Goal: Information Seeking & Learning: Learn about a topic

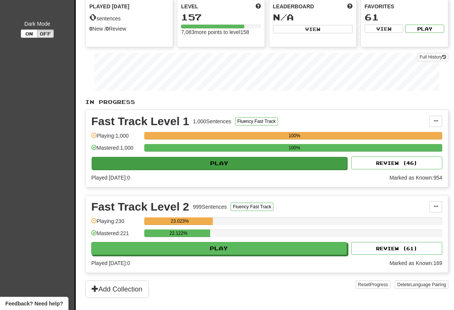
scroll to position [66, 0]
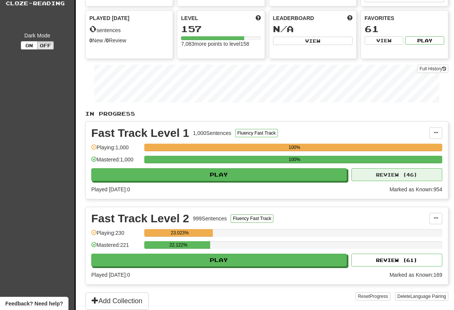
click at [389, 179] on button "Review ( 46 )" at bounding box center [396, 174] width 91 height 13
select select "**"
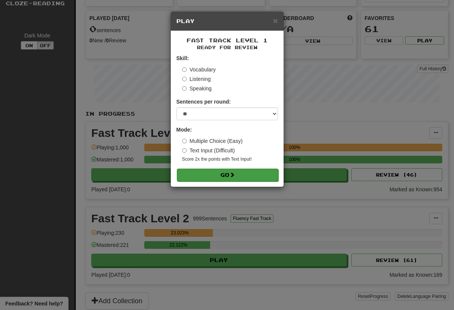
click at [247, 171] on button "Go" at bounding box center [227, 175] width 101 height 13
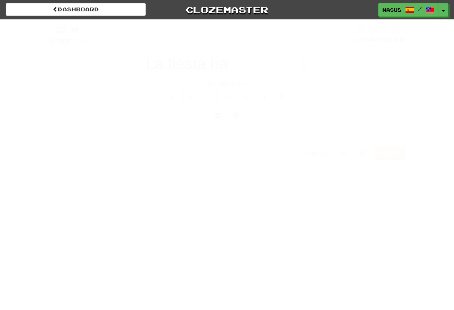
click at [247, 171] on div "Dashboard Clozemaster Nasus / Toggle Dropdown Dashboard Leaderboard Activity Fe…" at bounding box center [227, 155] width 454 height 310
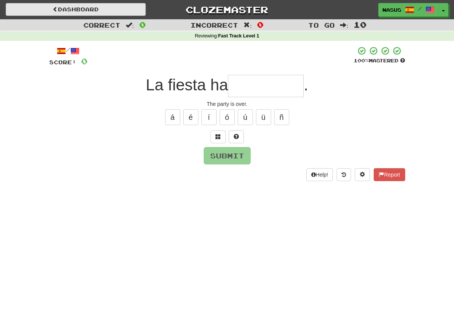
click at [55, 7] on span at bounding box center [55, 8] width 5 height 5
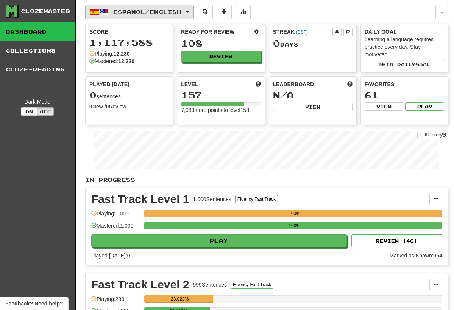
click at [188, 13] on button "Español / English" at bounding box center [139, 12] width 109 height 14
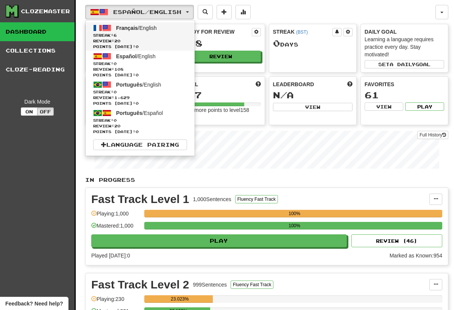
click at [165, 42] on span "Review: 20" at bounding box center [140, 41] width 94 height 6
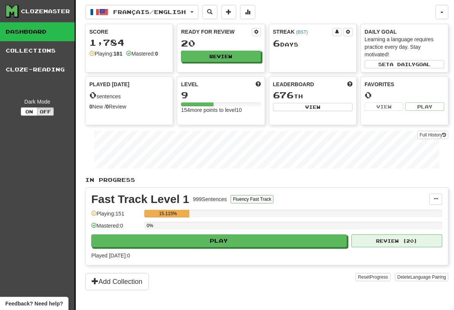
click at [382, 240] on button "Review ( 20 )" at bounding box center [396, 241] width 91 height 13
select select "**"
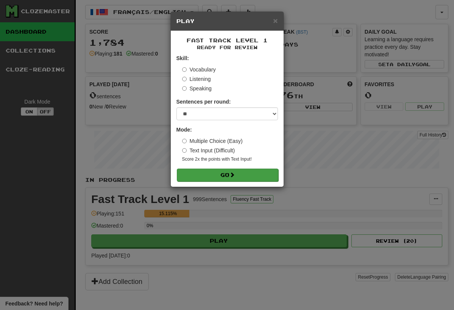
click at [239, 177] on button "Go" at bounding box center [227, 175] width 101 height 13
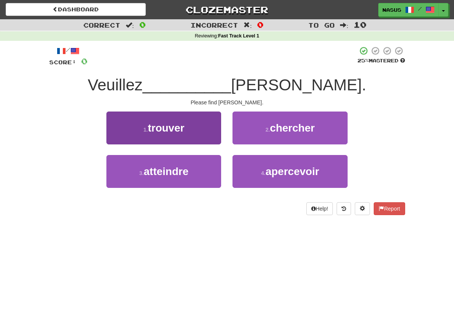
click at [191, 122] on button "1 . trouver" at bounding box center [163, 128] width 115 height 33
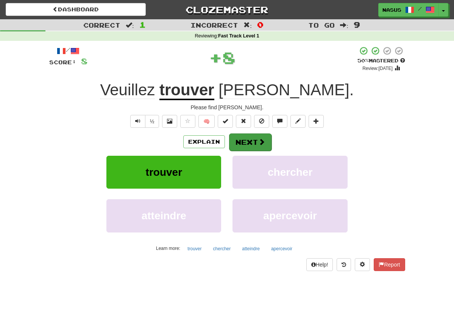
click at [255, 144] on button "Next" at bounding box center [250, 142] width 42 height 17
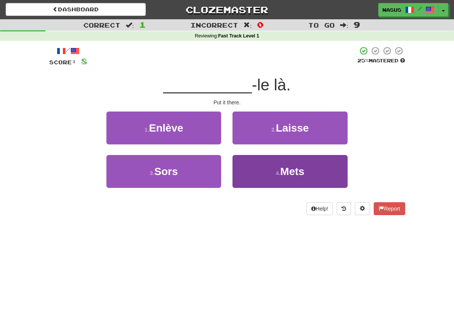
click at [284, 178] on button "4 . Mets" at bounding box center [289, 171] width 115 height 33
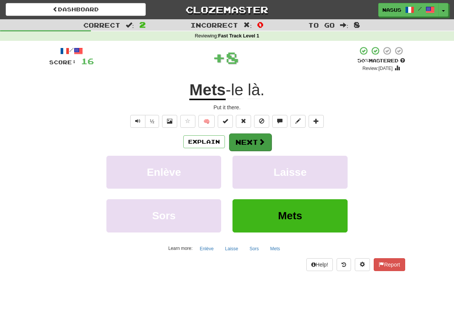
click at [244, 147] on button "Next" at bounding box center [250, 142] width 42 height 17
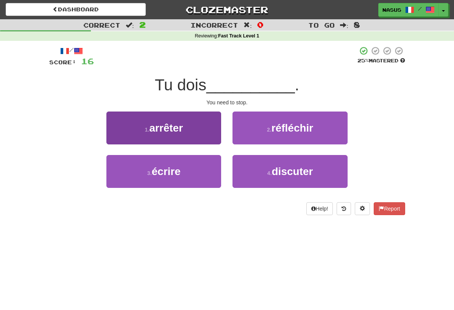
click at [195, 126] on button "1 . arrêter" at bounding box center [163, 128] width 115 height 33
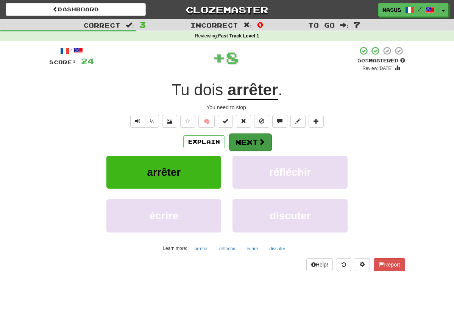
click at [255, 149] on button "Next" at bounding box center [250, 142] width 42 height 17
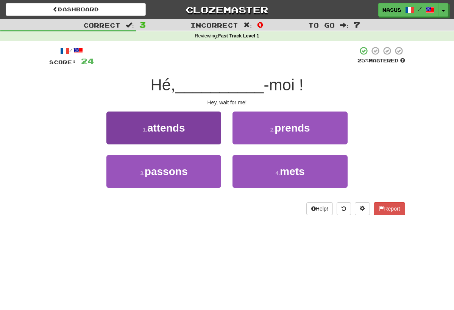
click at [194, 128] on button "1 . attends" at bounding box center [163, 128] width 115 height 33
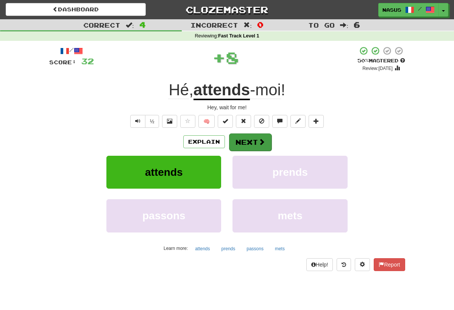
click at [255, 148] on button "Next" at bounding box center [250, 142] width 42 height 17
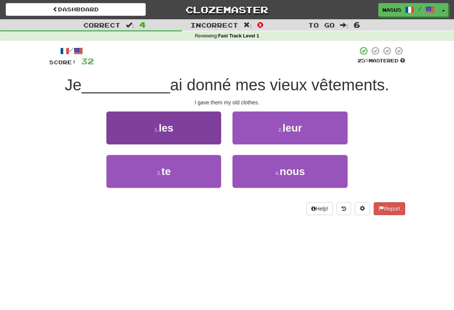
click at [201, 138] on button "1 . les" at bounding box center [163, 128] width 115 height 33
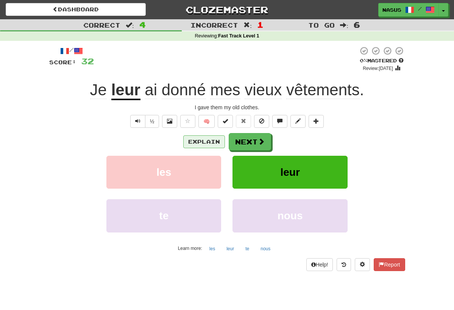
click at [203, 142] on button "Explain" at bounding box center [204, 141] width 42 height 13
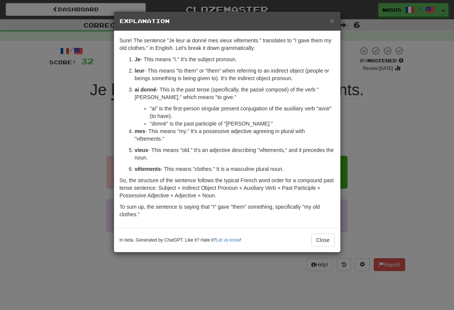
click at [347, 119] on div "× Explanation Sure! The sentence "Je leur ai donné mes vieux vêtements." transl…" at bounding box center [227, 155] width 454 height 310
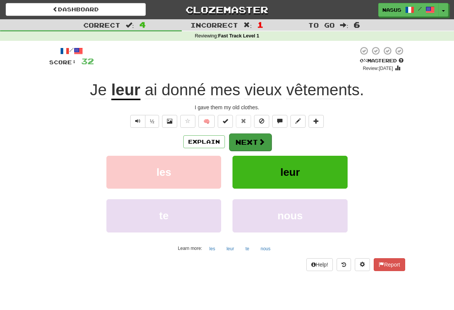
click at [262, 138] on span at bounding box center [261, 141] width 7 height 7
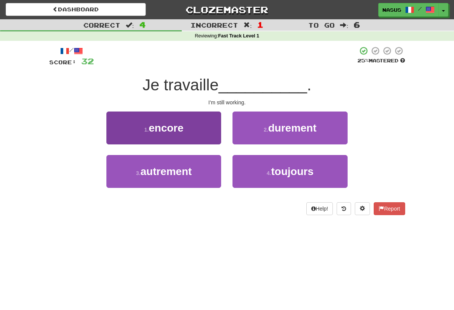
click at [166, 131] on span "encore" at bounding box center [166, 128] width 35 height 12
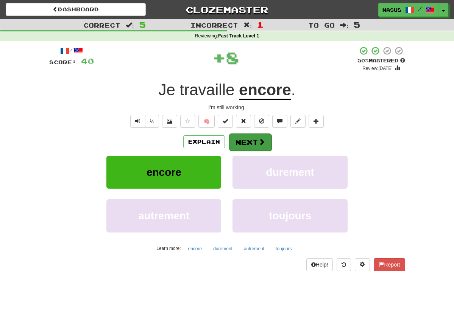
click at [254, 143] on button "Next" at bounding box center [250, 142] width 42 height 17
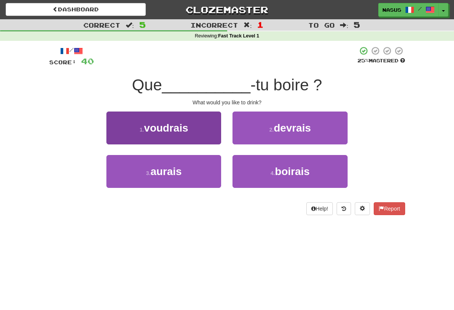
click at [196, 139] on button "1 . voudrais" at bounding box center [163, 128] width 115 height 33
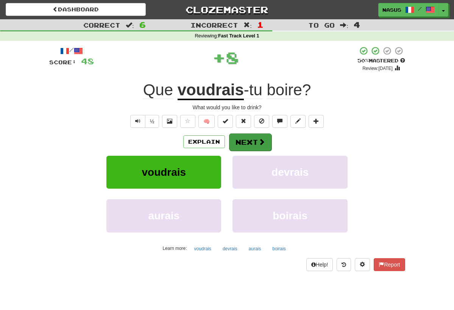
click at [256, 140] on button "Next" at bounding box center [250, 142] width 42 height 17
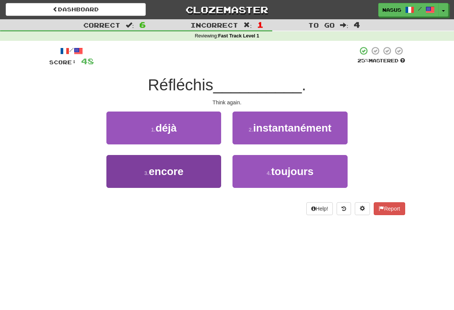
click at [211, 162] on button "3 . encore" at bounding box center [163, 171] width 115 height 33
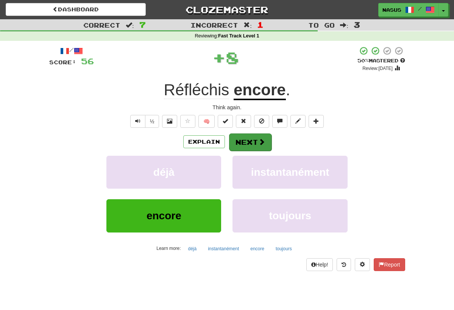
click at [254, 148] on button "Next" at bounding box center [250, 142] width 42 height 17
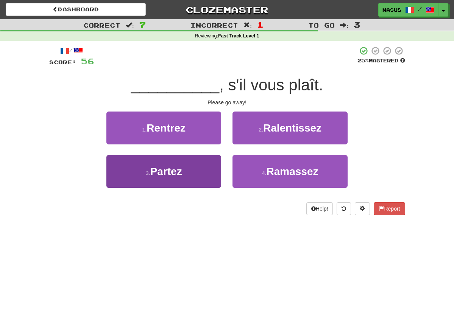
click at [180, 172] on span "Partez" at bounding box center [166, 172] width 32 height 12
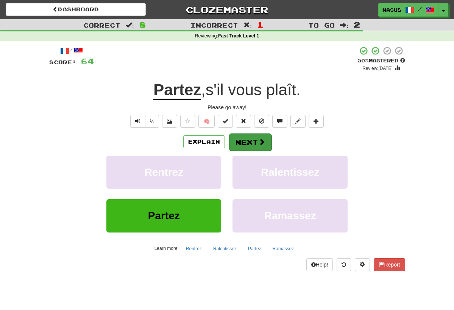
click at [258, 135] on button "Next" at bounding box center [250, 142] width 42 height 17
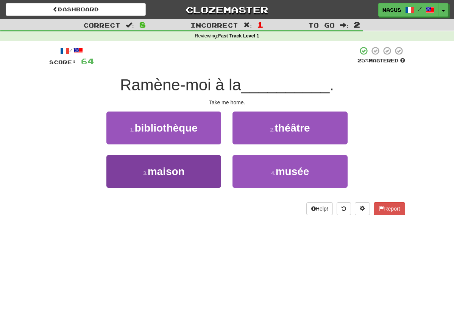
click at [167, 167] on span "maison" at bounding box center [166, 172] width 37 height 12
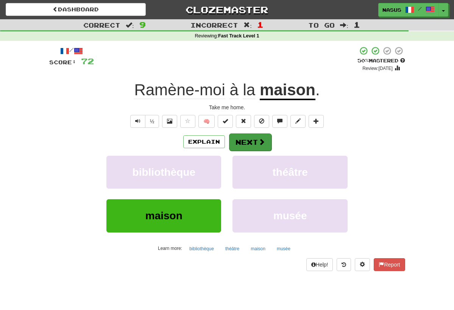
click at [258, 142] on span at bounding box center [261, 141] width 7 height 7
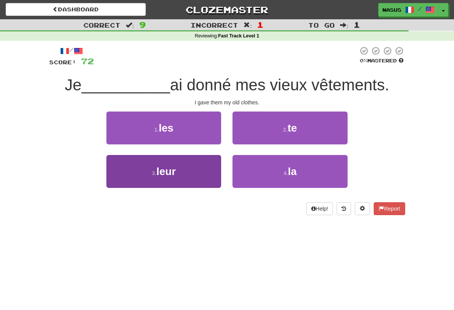
click at [208, 172] on button "3 . leur" at bounding box center [163, 171] width 115 height 33
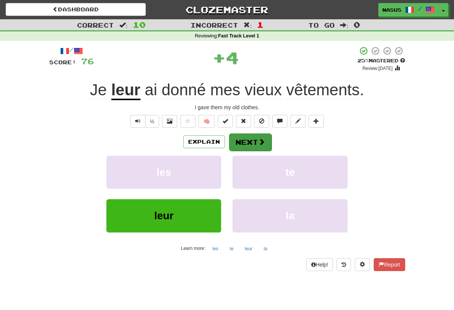
click at [256, 142] on button "Next" at bounding box center [250, 142] width 42 height 17
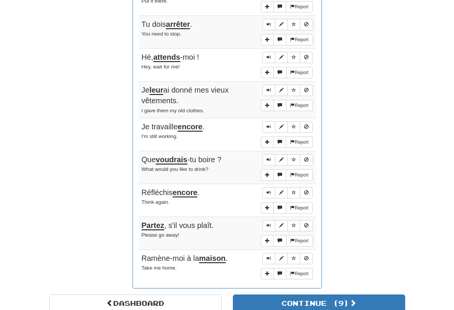
scroll to position [470, 0]
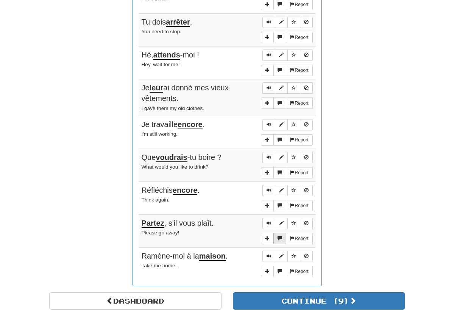
click at [278, 236] on span "More sentence controls" at bounding box center [279, 238] width 5 height 5
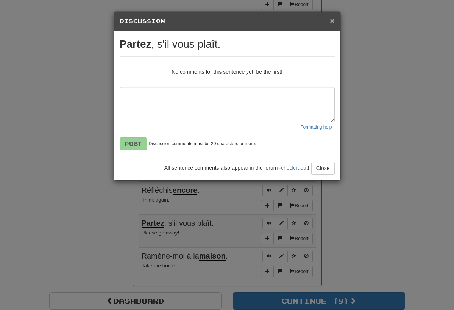
click at [332, 24] on span "×" at bounding box center [331, 20] width 5 height 9
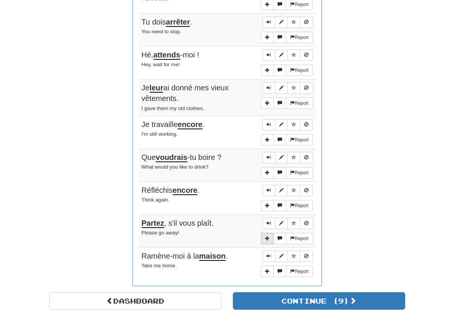
click at [267, 236] on span "More sentence controls" at bounding box center [267, 238] width 5 height 5
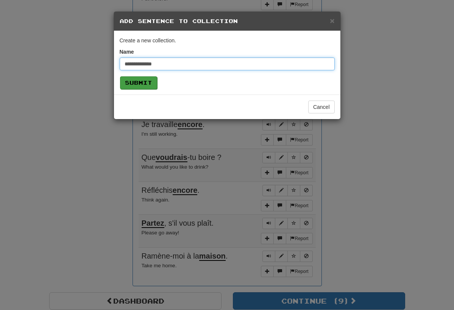
type input "**********"
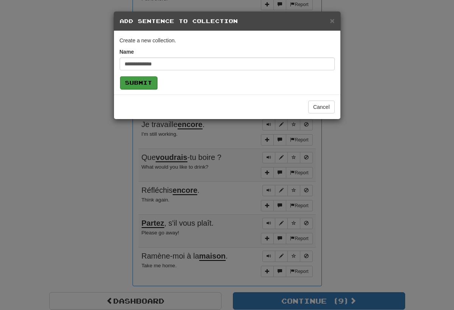
click at [140, 88] on button "Submit" at bounding box center [138, 82] width 37 height 13
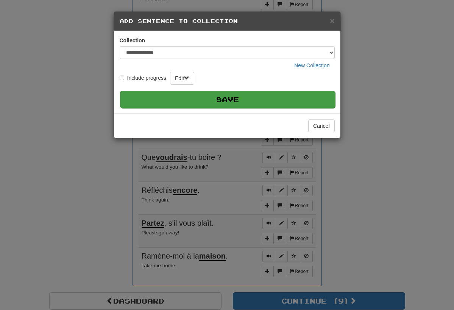
click at [187, 101] on button "Save" at bounding box center [227, 99] width 215 height 17
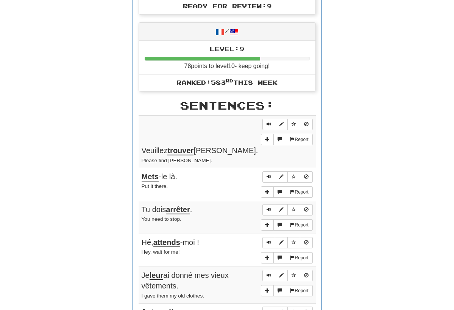
scroll to position [262, 0]
